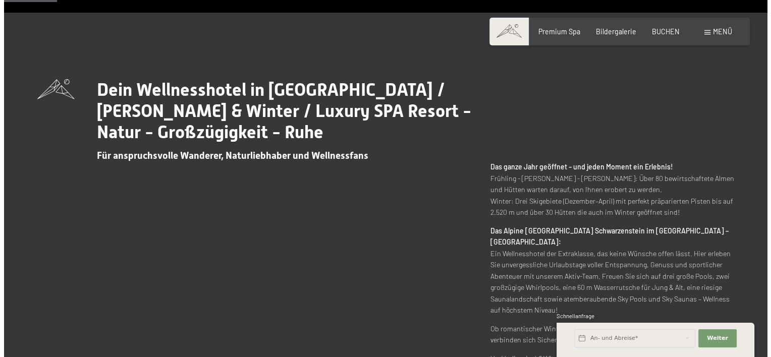
scroll to position [316, 0]
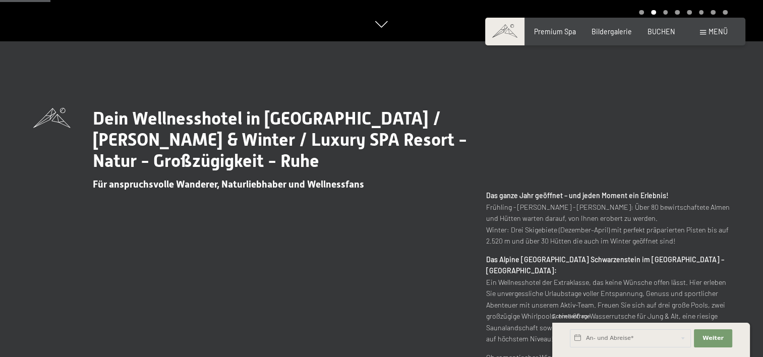
click at [712, 31] on span "Menü" at bounding box center [718, 31] width 19 height 9
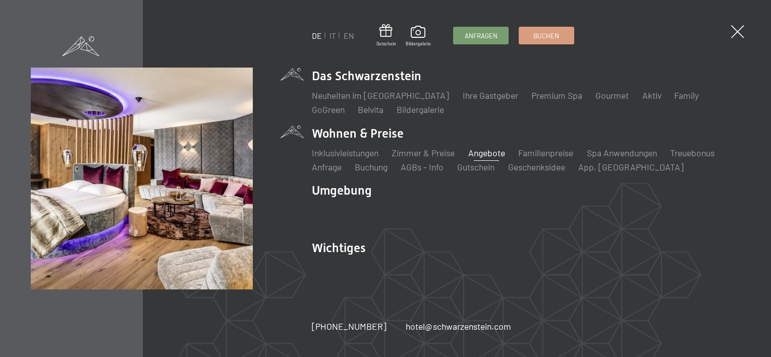
click at [500, 151] on link "Angebote" at bounding box center [486, 152] width 37 height 11
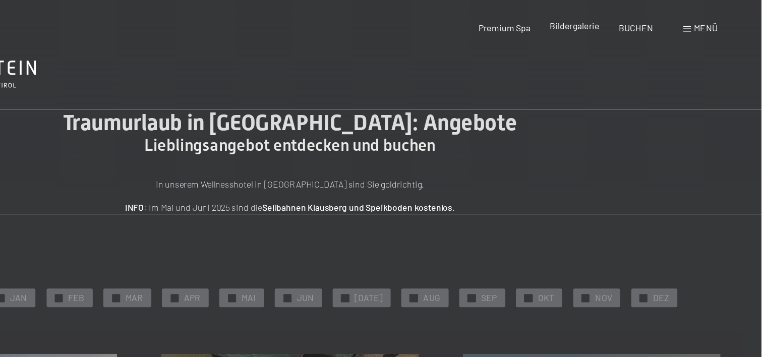
click at [605, 18] on span "Bildergalerie" at bounding box center [612, 21] width 40 height 9
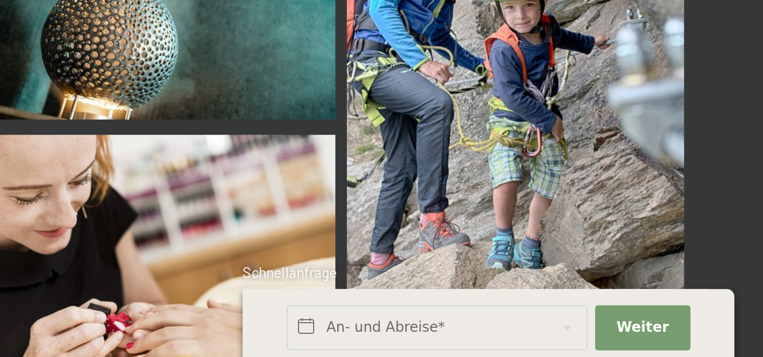
scroll to position [286, 0]
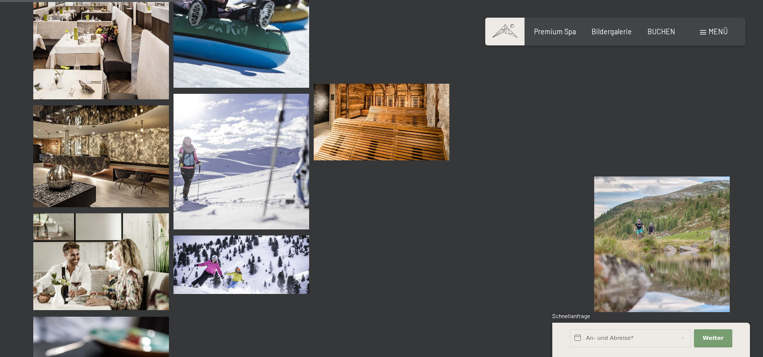
scroll to position [2459, 0]
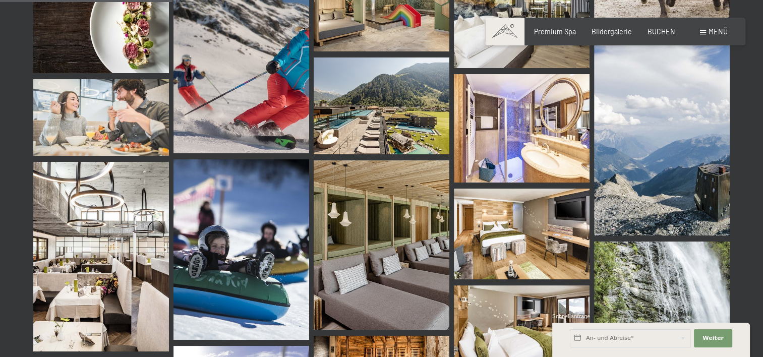
click at [359, 121] on img at bounding box center [382, 106] width 136 height 97
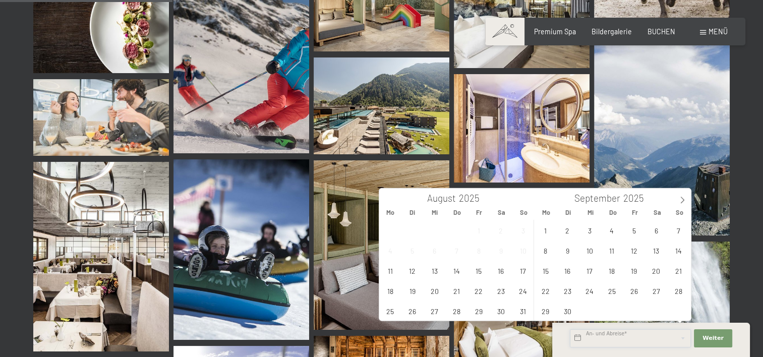
click at [613, 335] on input "text" at bounding box center [630, 338] width 121 height 18
click at [545, 251] on span "8" at bounding box center [546, 251] width 20 height 20
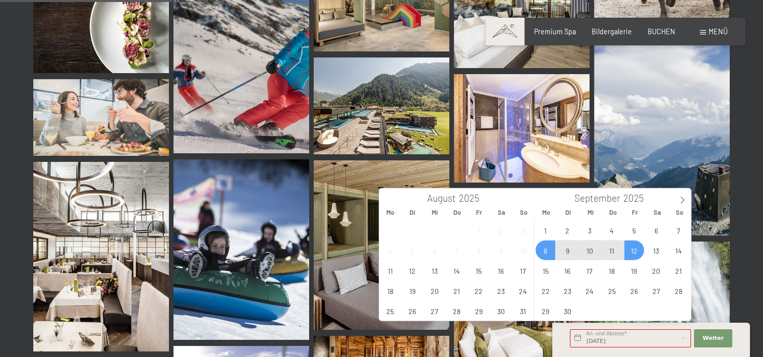
click at [635, 246] on span "12" at bounding box center [634, 251] width 20 height 20
type input "Mo. 08.09.2025 - Fr. 12.09.2025"
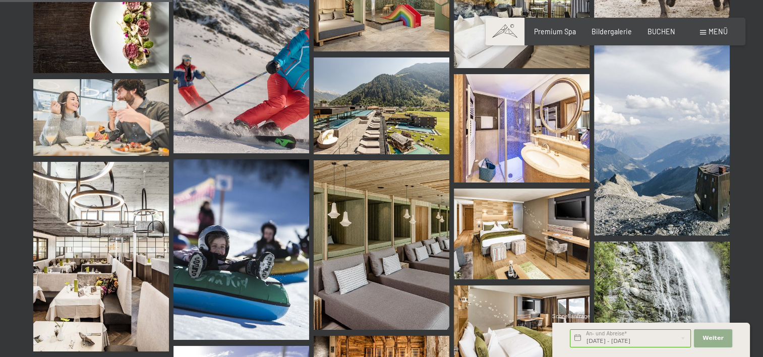
click at [711, 335] on span "Weiter" at bounding box center [713, 338] width 21 height 8
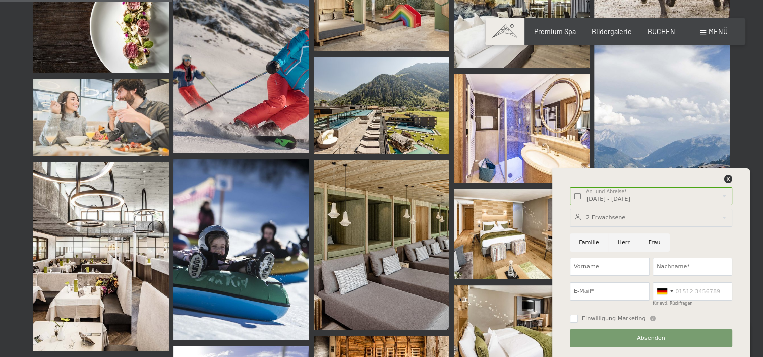
click at [598, 215] on div at bounding box center [651, 218] width 162 height 18
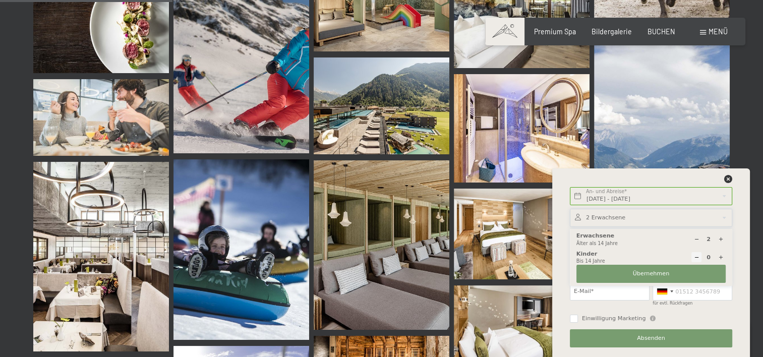
click at [718, 255] on icon at bounding box center [721, 258] width 6 height 6
type input "1"
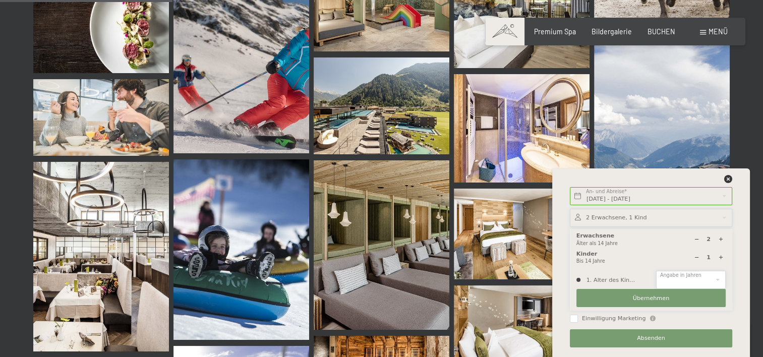
click at [691, 277] on select "0 1 2 3 4 5 6 7 8 9 10 11 12 13 14" at bounding box center [691, 280] width 70 height 18
select select "0"
click at [656, 271] on select "0 1 2 3 4 5 6 7 8 9 10 11 12 13 14" at bounding box center [691, 280] width 70 height 18
click at [643, 292] on button "Übernehmen" at bounding box center [651, 298] width 149 height 18
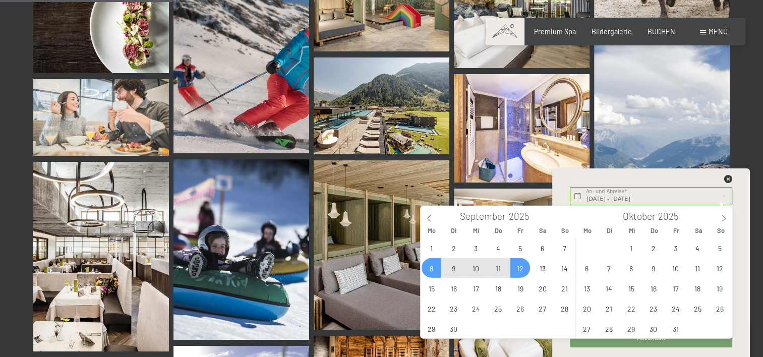
click at [615, 198] on input "Mo. 08.09.2025 - Fr. 12.09.2025" at bounding box center [651, 196] width 162 height 18
click at [561, 248] on span "7" at bounding box center [565, 248] width 20 height 20
click at [499, 266] on span "11" at bounding box center [498, 268] width 20 height 20
type input "So. 07.09.2025 - Do. 11.09.2025"
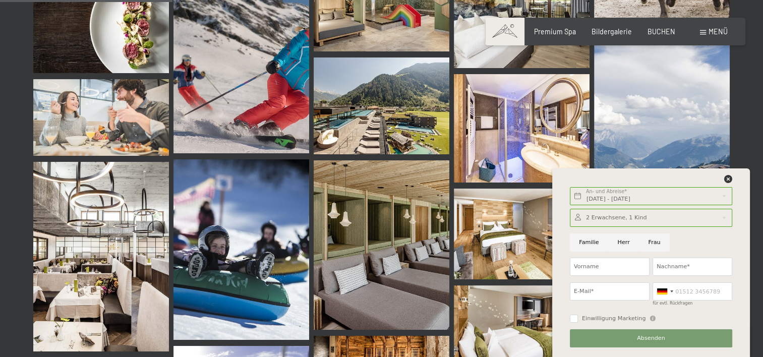
click at [587, 245] on input "Familie" at bounding box center [589, 243] width 38 height 18
radio input "true"
click at [605, 264] on input "Vorname" at bounding box center [610, 267] width 80 height 18
type input "Jasmin"
type input "Brantjes"
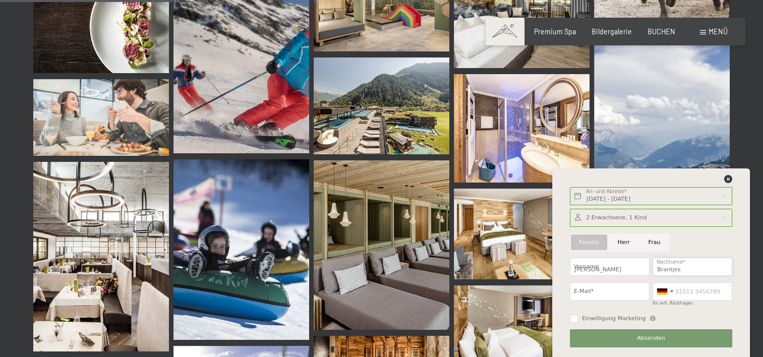
type input "jasi_hofstetter@hotmail.com"
type input "0795382973"
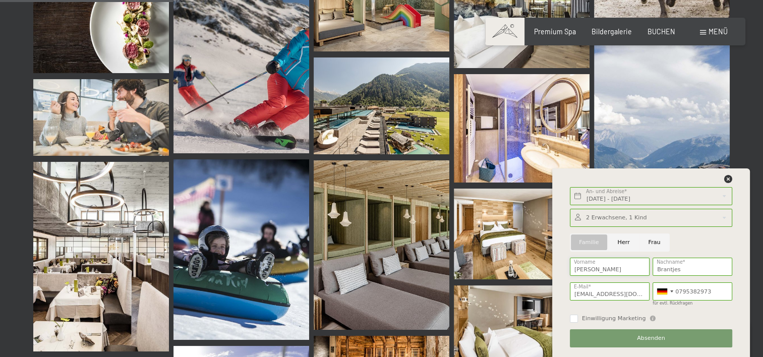
scroll to position [2471, 0]
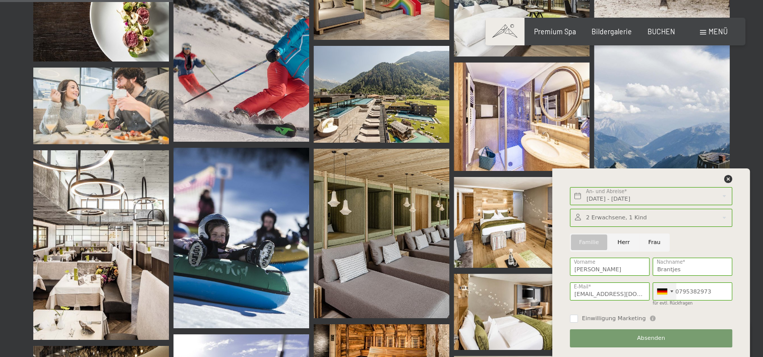
click at [667, 289] on div at bounding box center [662, 292] width 10 height 6
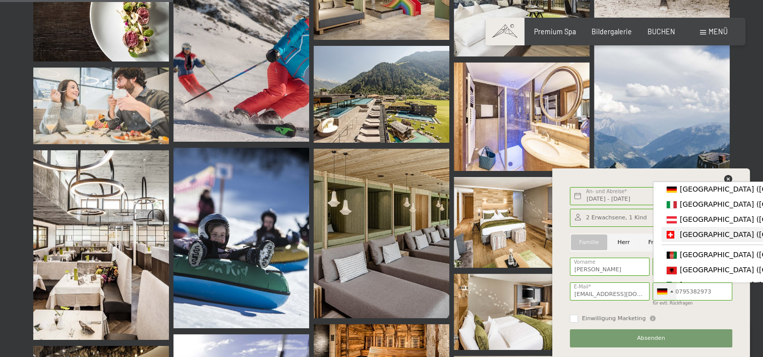
click at [694, 235] on span "[GEOGRAPHIC_DATA] ([GEOGRAPHIC_DATA])" at bounding box center [758, 235] width 156 height 8
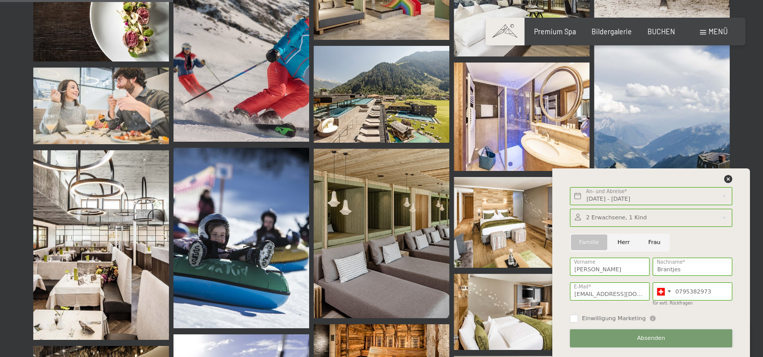
click at [644, 335] on span "Absenden" at bounding box center [651, 338] width 28 height 8
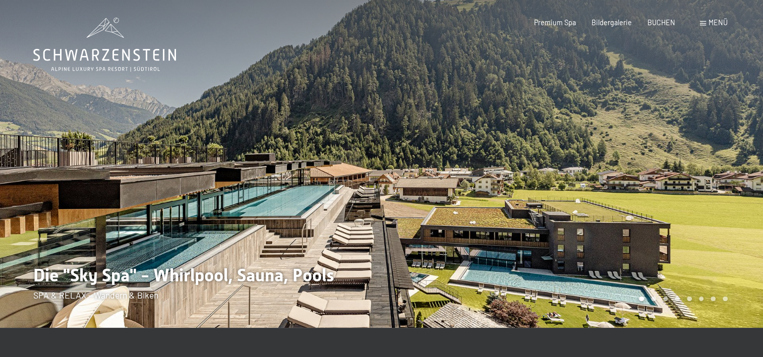
click at [255, 273] on div at bounding box center [191, 164] width 382 height 328
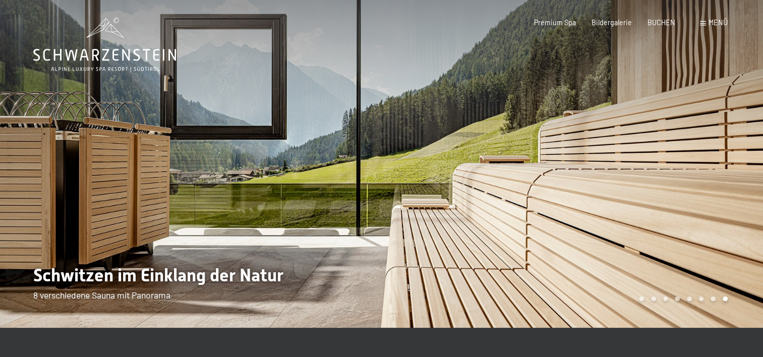
click at [255, 273] on div at bounding box center [191, 164] width 382 height 328
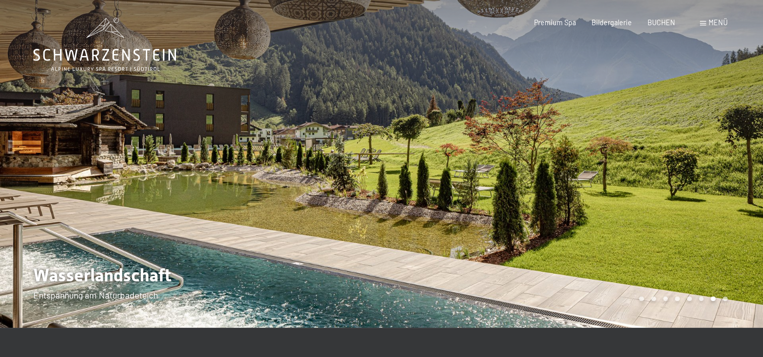
click at [255, 273] on div at bounding box center [191, 164] width 382 height 328
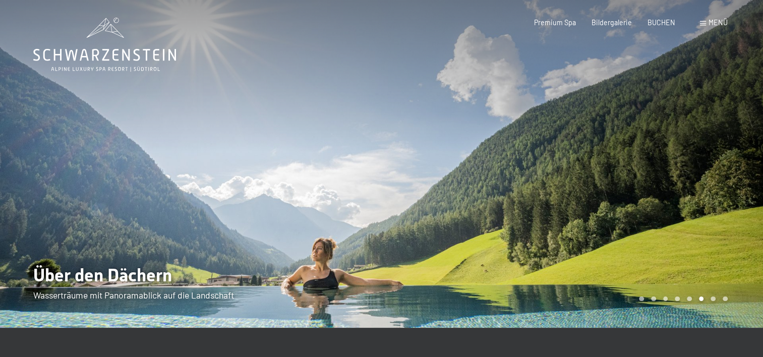
click at [255, 273] on div at bounding box center [191, 164] width 382 height 328
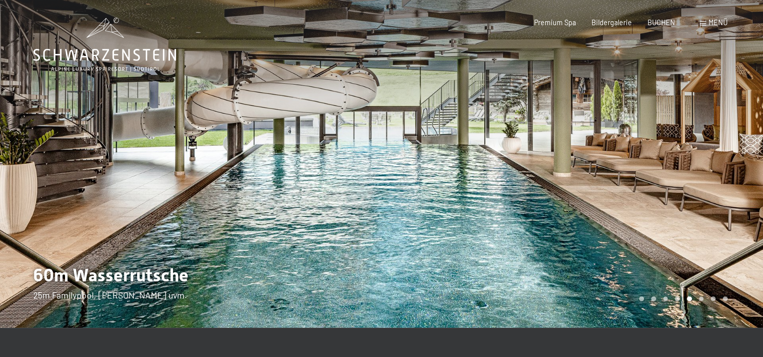
click at [286, 217] on div at bounding box center [191, 164] width 382 height 328
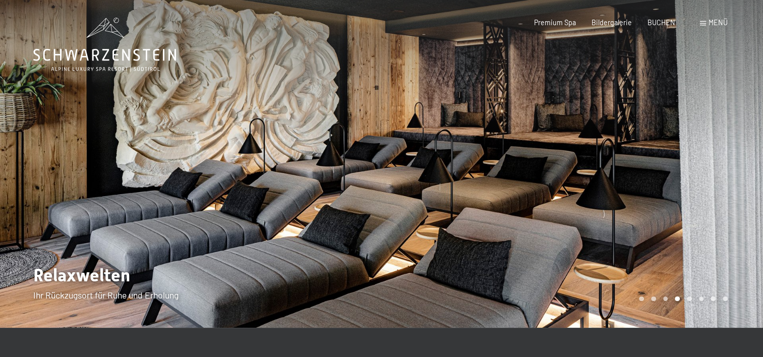
click at [286, 217] on div at bounding box center [191, 164] width 382 height 328
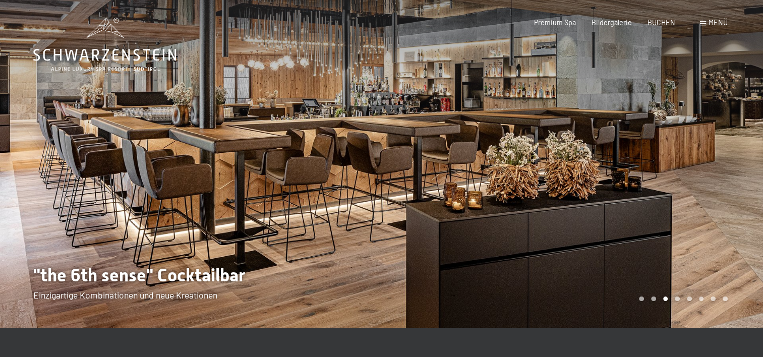
click at [291, 219] on div at bounding box center [191, 164] width 382 height 328
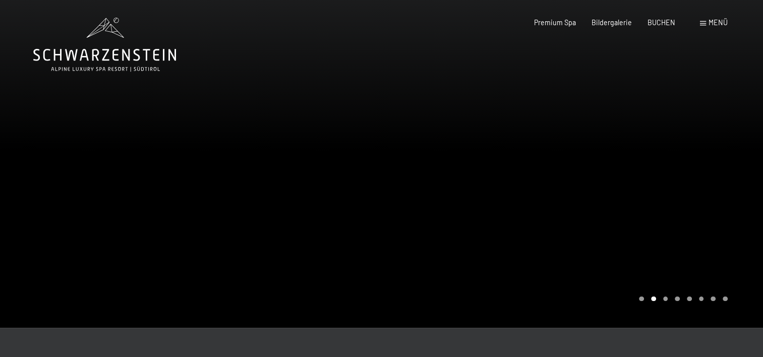
click at [291, 219] on div at bounding box center [191, 164] width 382 height 328
